Goal: Find specific page/section: Find specific page/section

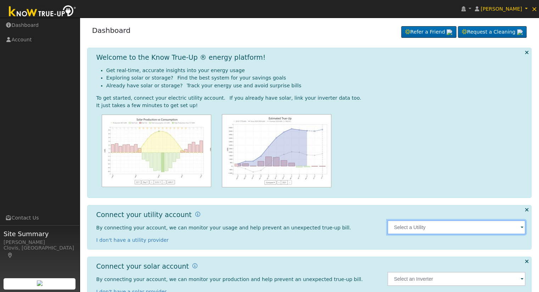
click at [450, 225] on input "text" at bounding box center [456, 228] width 138 height 14
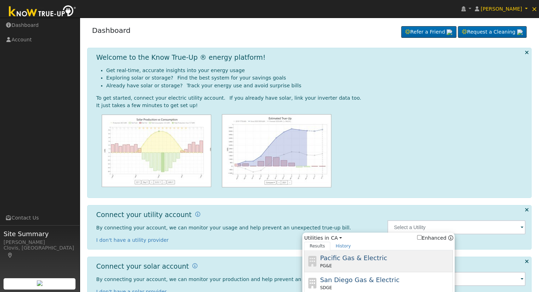
click at [365, 255] on span "Pacific Gas & Electric" at bounding box center [353, 258] width 67 height 7
type input "PG&E"
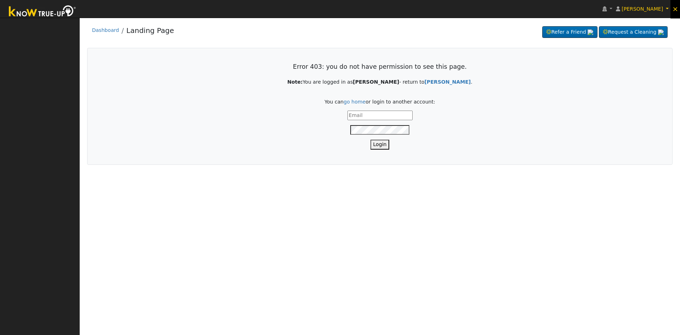
click at [676, 9] on span "×" at bounding box center [675, 9] width 6 height 8
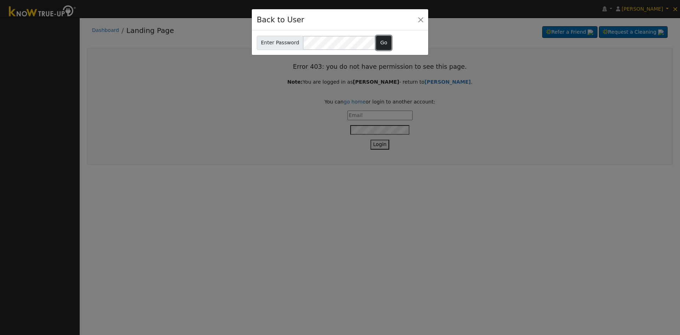
click at [376, 41] on button "Go" at bounding box center [383, 43] width 15 height 14
